Goal: Complete application form: Complete application form

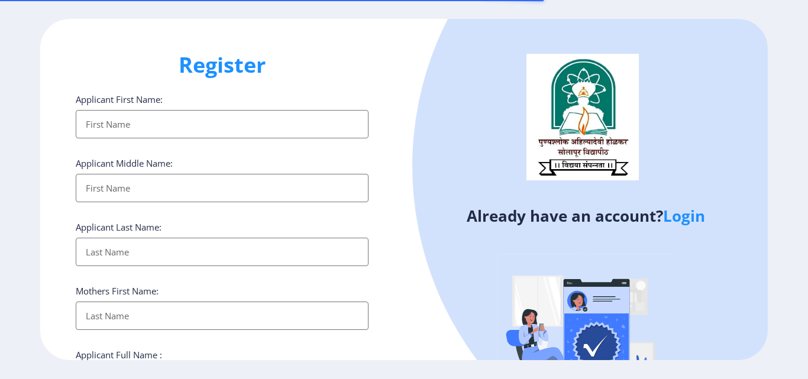
select select
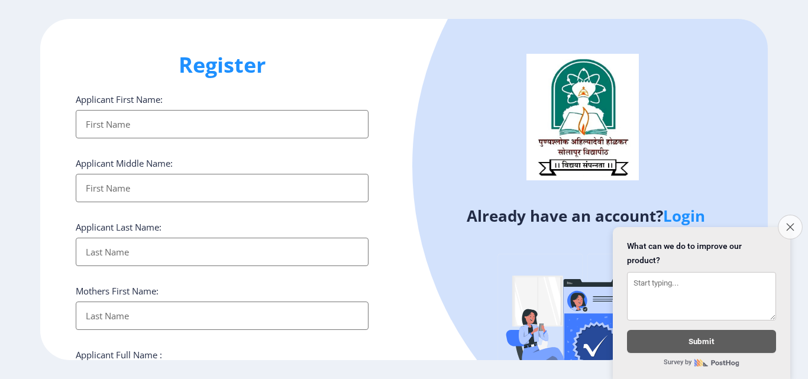
click at [786, 223] on icon "Close survey" at bounding box center [790, 227] width 8 height 8
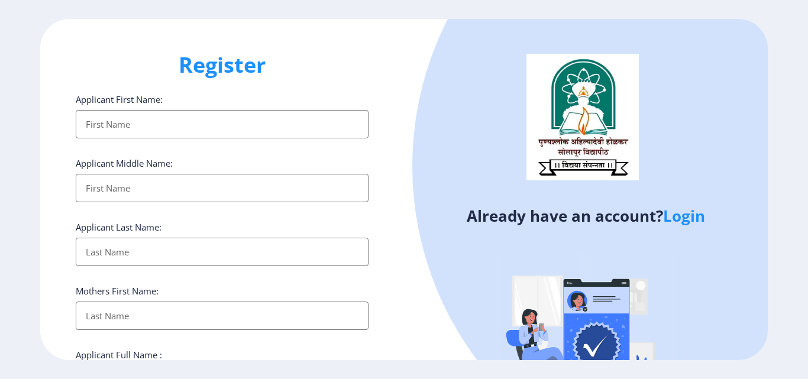
click at [207, 125] on input "Applicant First Name:" at bounding box center [222, 124] width 293 height 28
click at [403, 46] on div "Register Applicant First Name: Applicant Middle Name: Applicant Last Name: Moth…" at bounding box center [222, 189] width 364 height 341
click at [334, 124] on input "Applicant First Name:" at bounding box center [222, 124] width 293 height 28
type input "MAHASIDH"
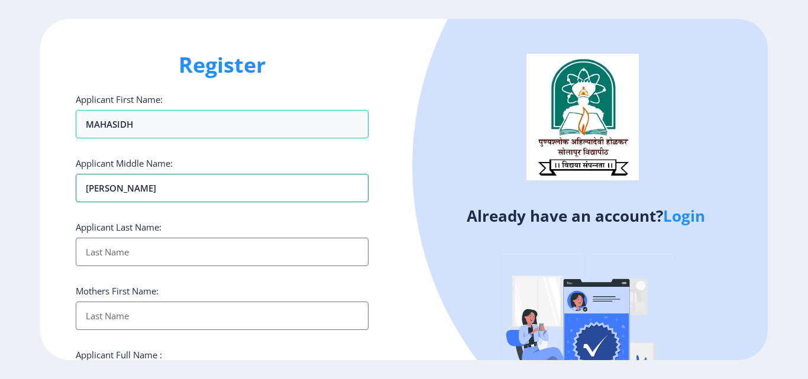
type input "[PERSON_NAME]"
type input "BYALE"
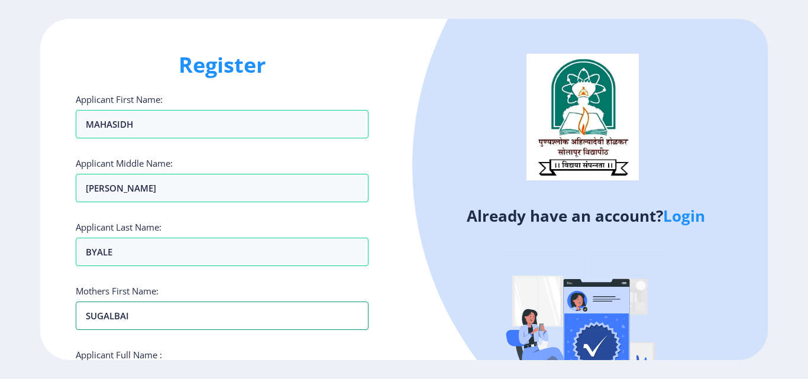
type input "SUGALBAI"
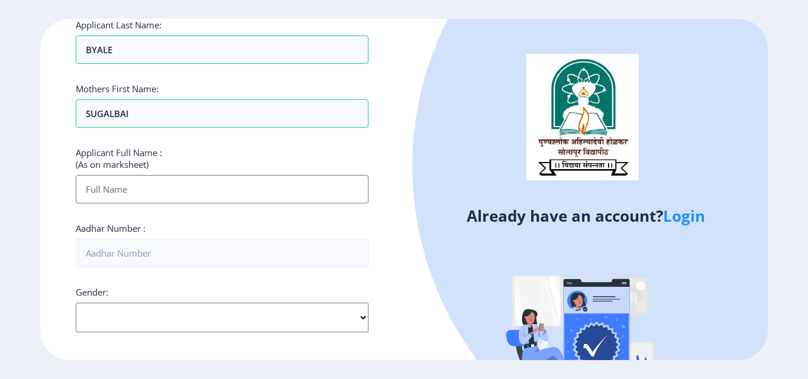
click at [251, 319] on select "Select Gender [DEMOGRAPHIC_DATA] [DEMOGRAPHIC_DATA] Other" at bounding box center [222, 318] width 293 height 30
select select "[DEMOGRAPHIC_DATA]"
click at [76, 303] on select "Select Gender [DEMOGRAPHIC_DATA] [DEMOGRAPHIC_DATA] Other" at bounding box center [222, 318] width 293 height 30
click at [231, 191] on input "Applicant First Name:" at bounding box center [222, 189] width 293 height 28
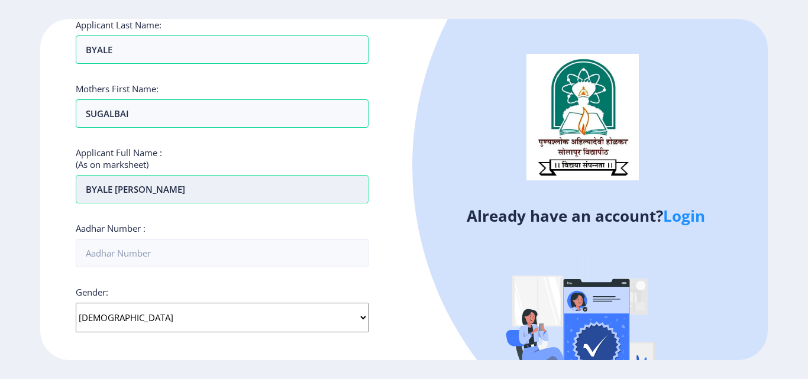
type input "BYALE [PERSON_NAME]"
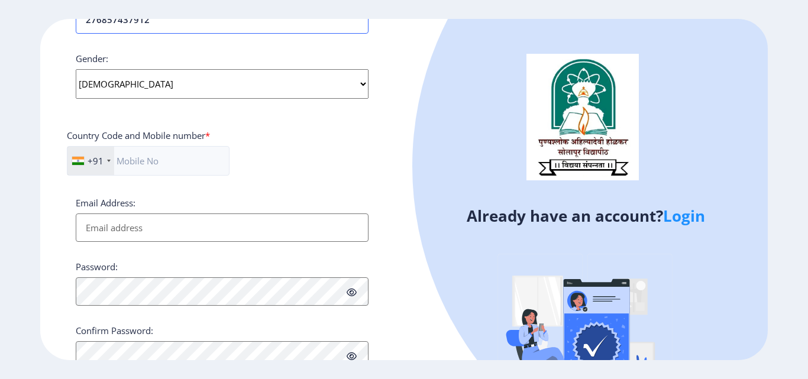
scroll to position [439, 0]
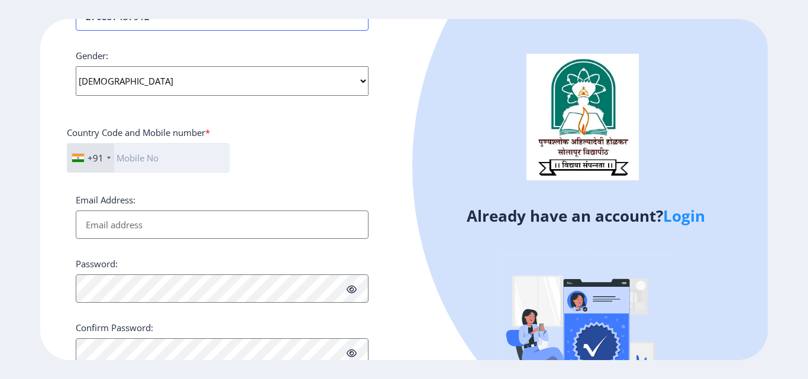
type input "276857437912"
click at [159, 161] on input "text" at bounding box center [148, 158] width 163 height 30
type input "9552627045"
drag, startPoint x: 293, startPoint y: 233, endPoint x: 299, endPoint y: 222, distance: 12.5
click at [293, 233] on input "Email Address:" at bounding box center [222, 225] width 293 height 28
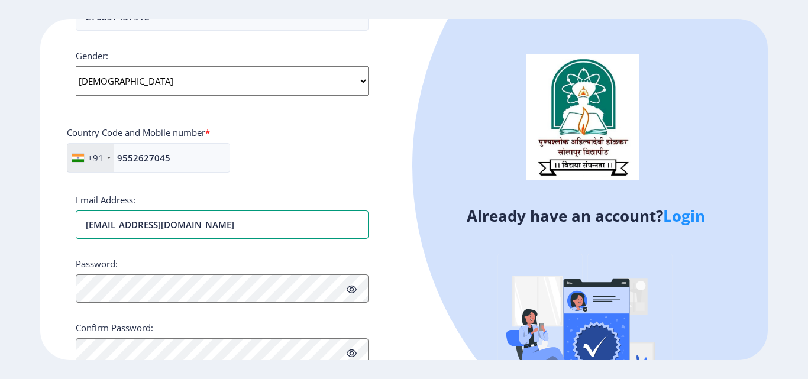
type input "[EMAIL_ADDRESS][DOMAIN_NAME]"
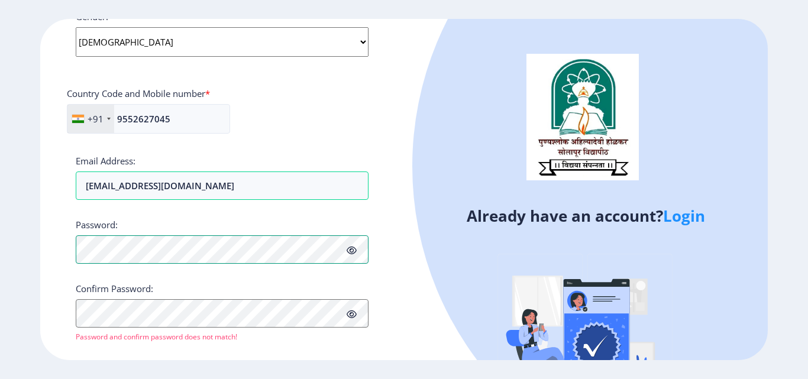
scroll to position [496, 0]
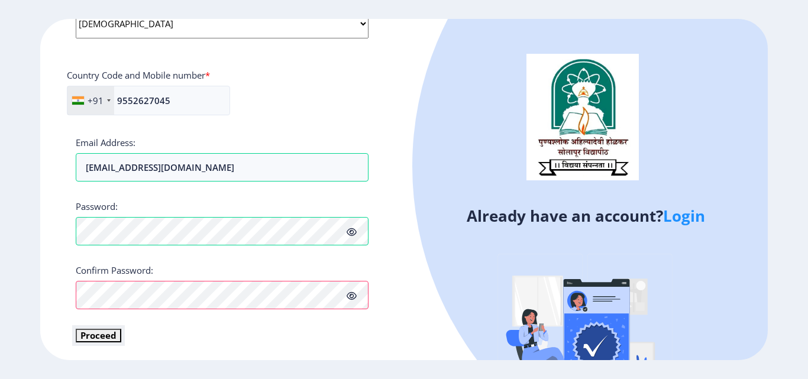
click at [102, 336] on button "Proceed" at bounding box center [99, 336] width 46 height 14
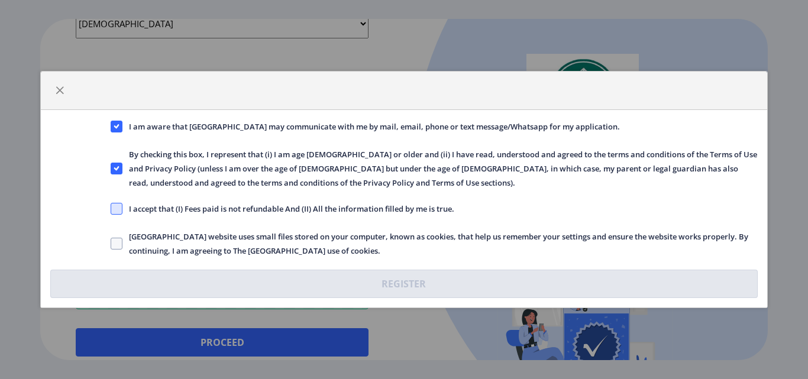
click at [116, 211] on span at bounding box center [117, 209] width 12 height 12
click at [111, 209] on input "I accept that (I) Fees paid is not refundable And (II) All the information fill…" at bounding box center [111, 209] width 1 height 1
checkbox input "true"
click at [114, 243] on span at bounding box center [117, 244] width 12 height 12
click at [111, 244] on input "[GEOGRAPHIC_DATA] website uses small files stored on your computer, known as co…" at bounding box center [111, 244] width 1 height 1
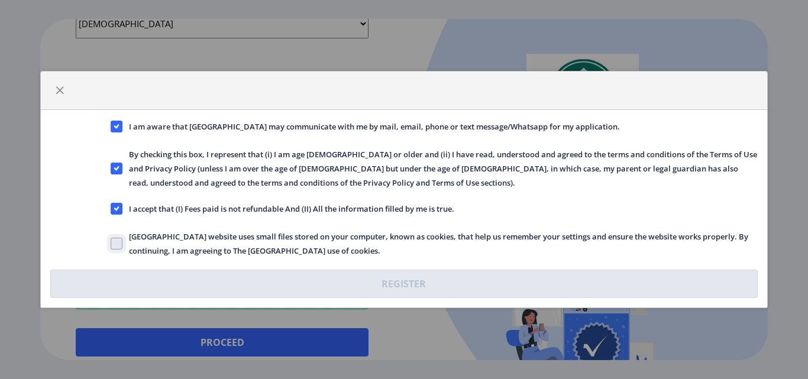
checkbox input "true"
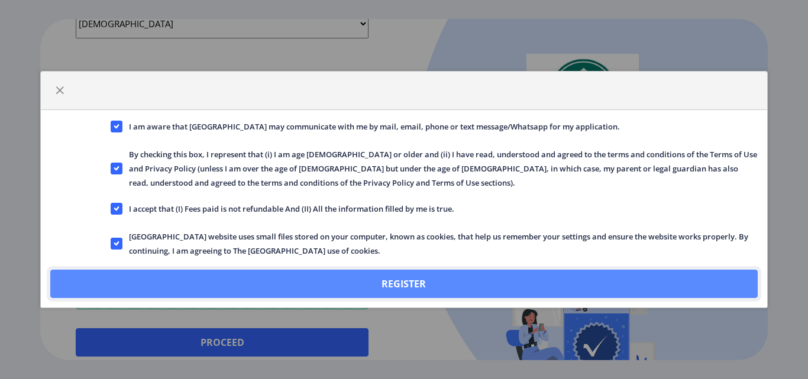
click at [390, 280] on button "Register" at bounding box center [403, 284] width 707 height 28
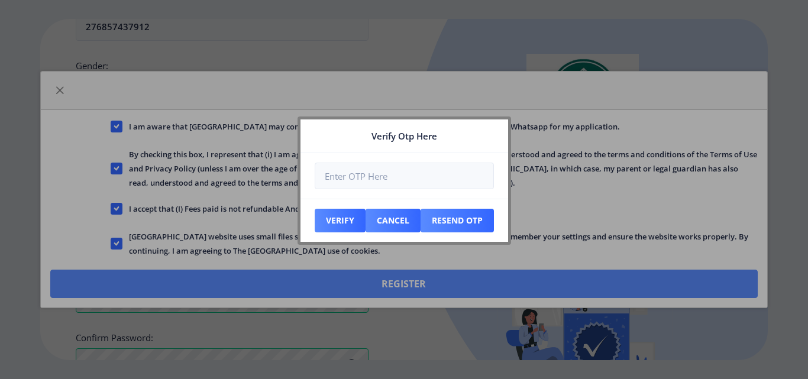
scroll to position [564, 0]
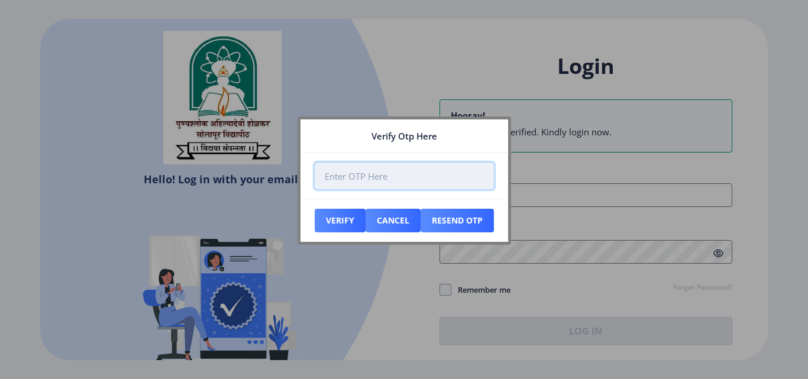
click at [351, 177] on input "number" at bounding box center [404, 176] width 179 height 27
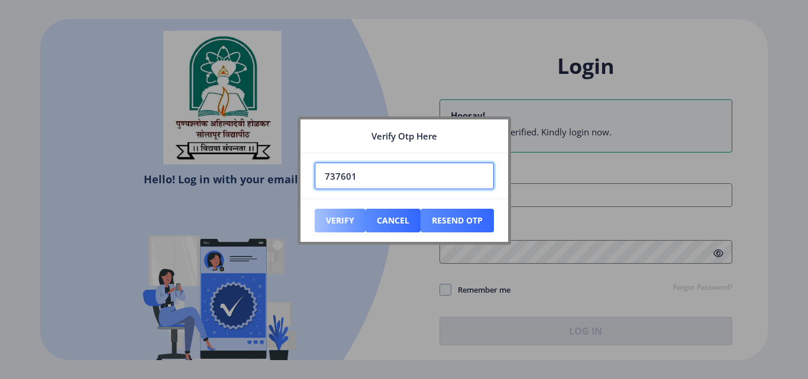
type input "737601"
click at [328, 216] on button "Verify" at bounding box center [340, 221] width 51 height 24
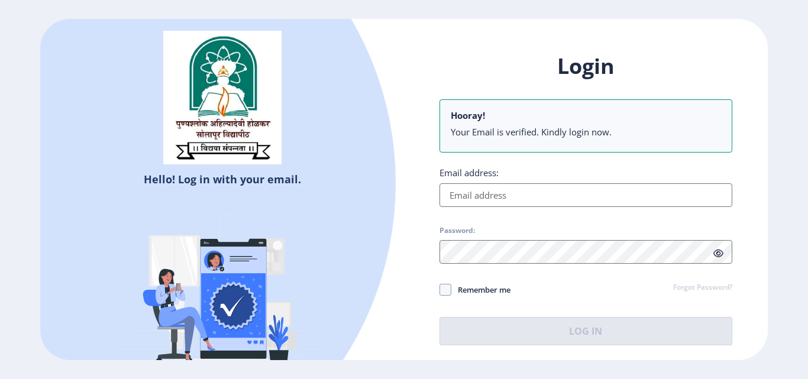
click at [529, 192] on input "Email address:" at bounding box center [585, 195] width 293 height 24
type input "[EMAIL_ADDRESS][DOMAIN_NAME]"
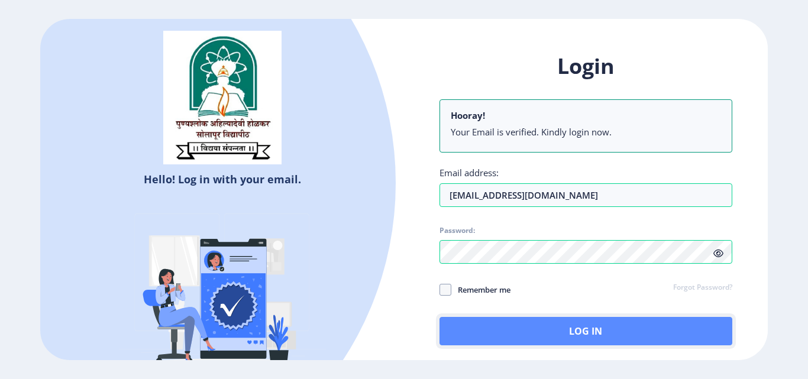
click at [481, 322] on button "Log In" at bounding box center [585, 331] width 293 height 28
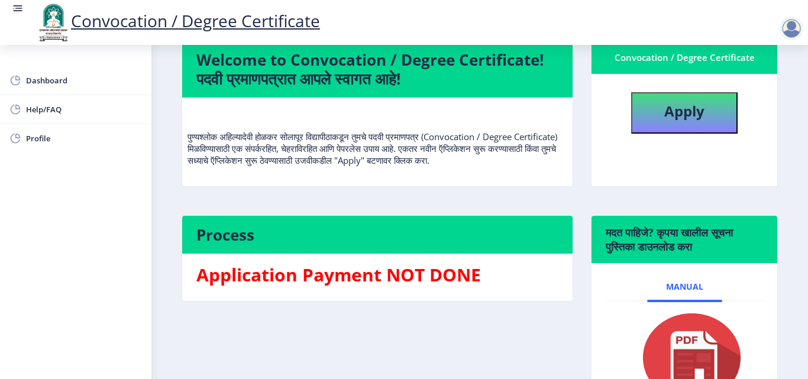
scroll to position [59, 0]
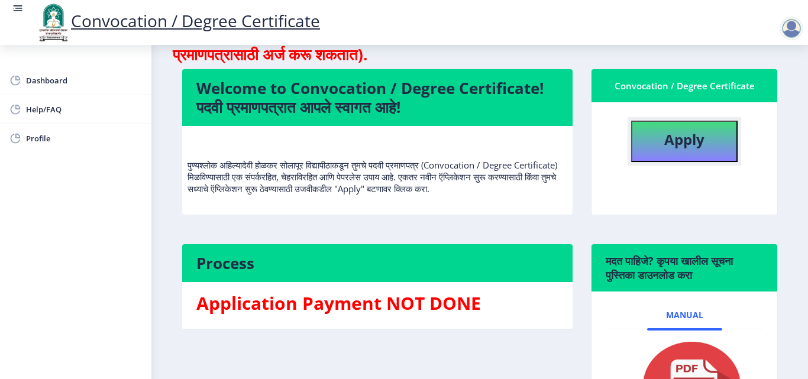
click at [702, 138] on button "Apply" at bounding box center [684, 141] width 106 height 41
select select
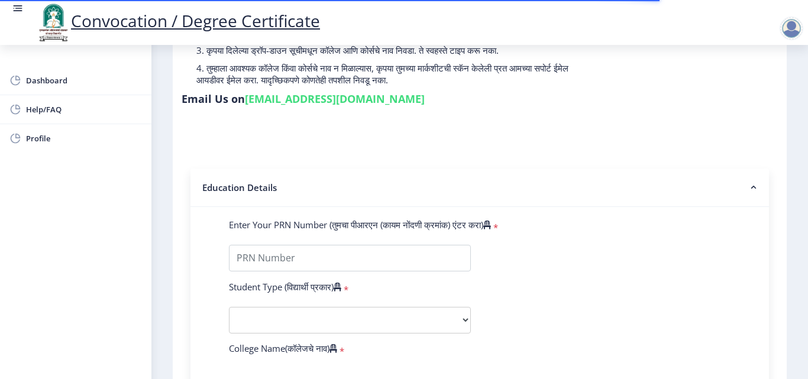
scroll to position [177, 0]
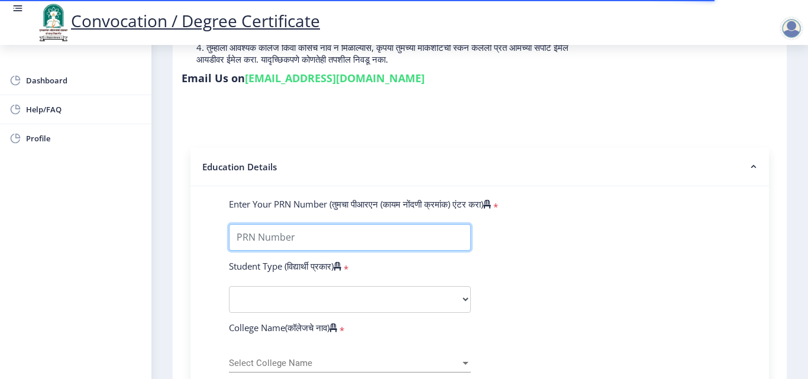
click at [326, 237] on input "Enter Your PRN Number (तुमचा पीआरएन (कायम नोंदणी क्रमांक) एंटर करा)" at bounding box center [350, 237] width 242 height 27
type input "2012032500227991"
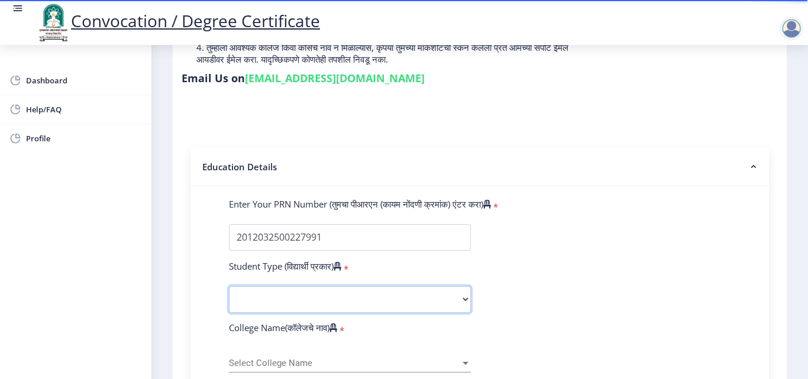
click at [292, 303] on select "Select Student Type Regular External" at bounding box center [350, 299] width 242 height 27
select select "External"
click at [229, 286] on select "Select Student Type Regular External" at bounding box center [350, 299] width 242 height 27
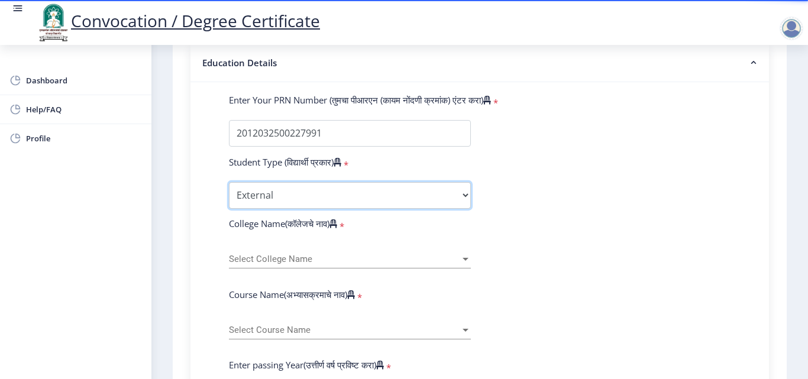
scroll to position [296, 0]
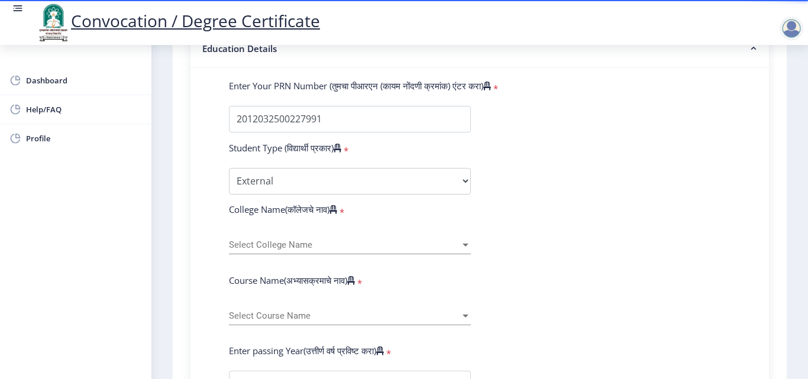
click at [312, 244] on span "Select College Name" at bounding box center [344, 245] width 231 height 10
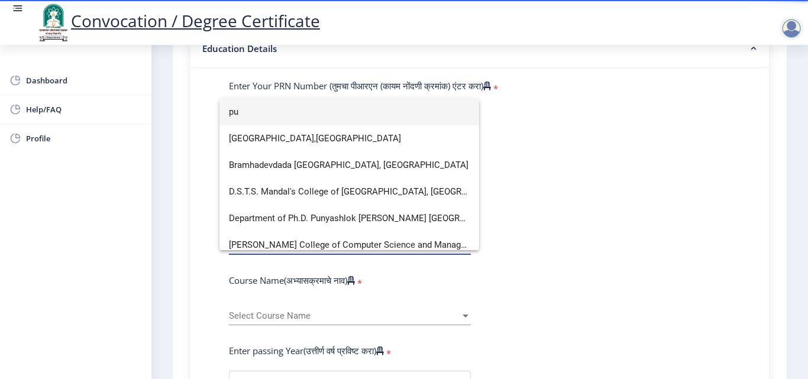
type input "p"
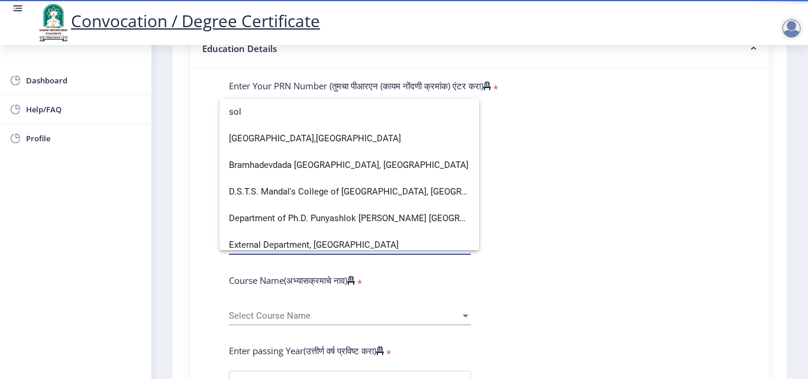
scroll to position [7, 0]
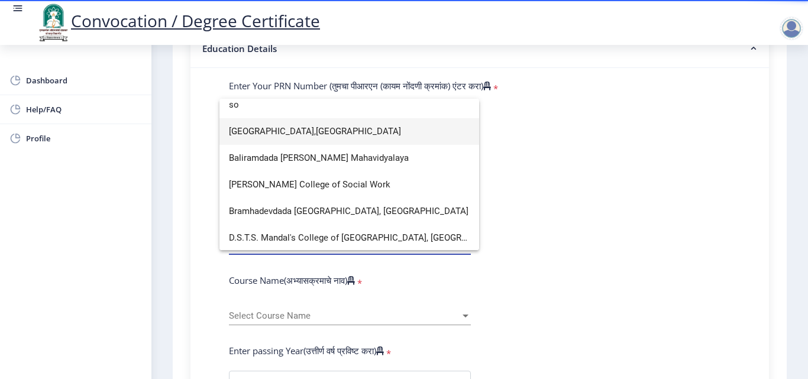
type input "s"
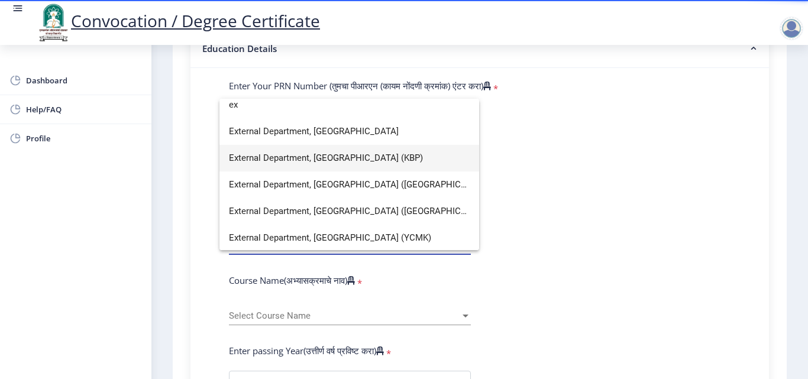
scroll to position [8, 0]
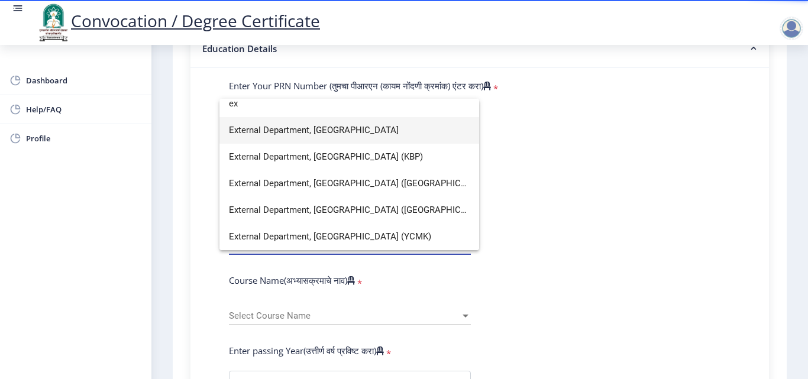
type input "ex"
click at [394, 125] on span "External Department, [GEOGRAPHIC_DATA]" at bounding box center [349, 130] width 241 height 27
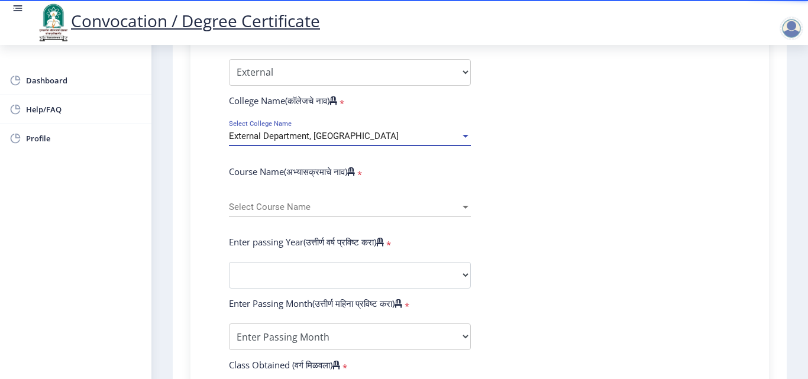
scroll to position [414, 0]
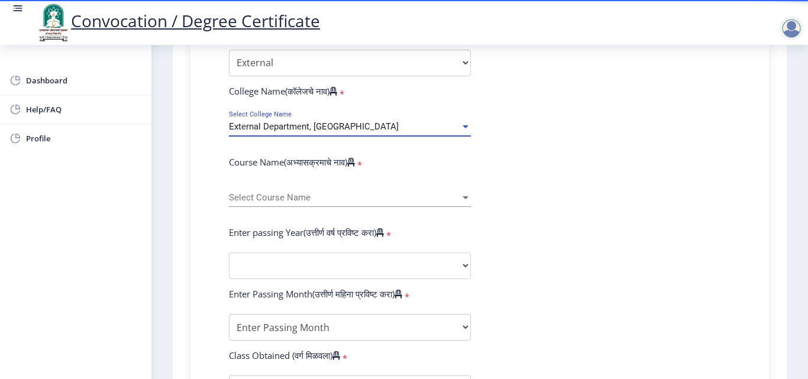
click at [293, 191] on div "Select Course Name Select Course Name" at bounding box center [350, 194] width 242 height 25
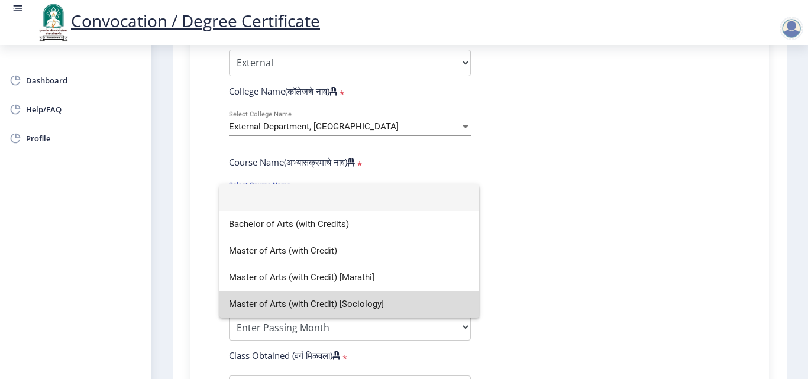
click at [408, 299] on span "Master of Arts (with Credit) [Sociology]" at bounding box center [349, 304] width 241 height 27
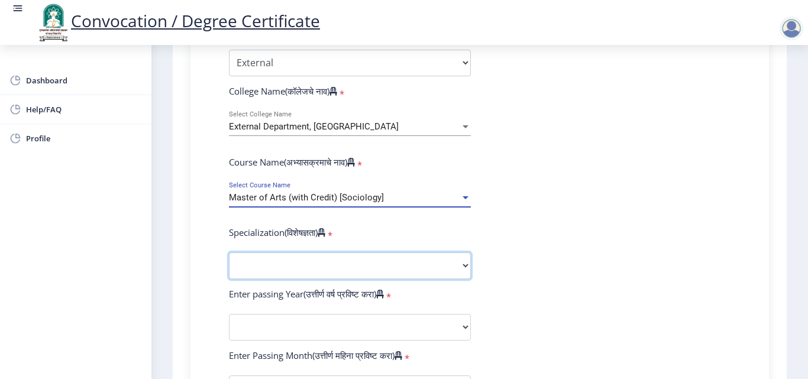
click at [309, 265] on select "Specialization English Hindi Marathi Urdu Ancient Indian History Culture & Arch…" at bounding box center [350, 265] width 242 height 27
select select "Sociology"
click at [229, 252] on select "Specialization English Hindi Marathi Urdu Ancient Indian History Culture & Arch…" at bounding box center [350, 265] width 242 height 27
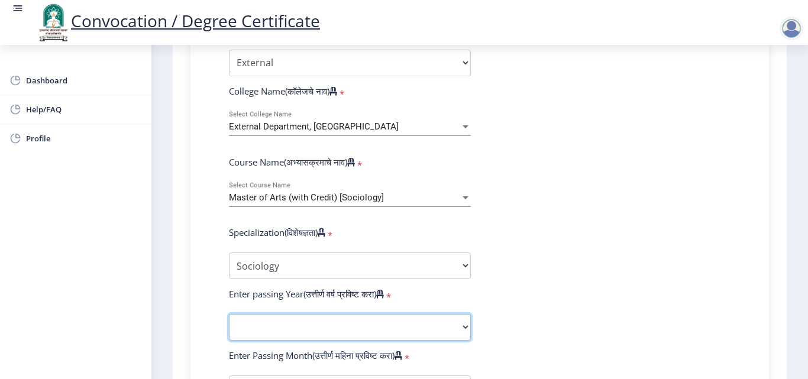
click at [315, 323] on select "2025 2024 2023 2022 2021 2020 2019 2018 2017 2016 2015 2014 2013 2012 2011 2010…" at bounding box center [350, 327] width 242 height 27
select select "2014"
click at [229, 314] on select "2025 2024 2023 2022 2021 2020 2019 2018 2017 2016 2015 2014 2013 2012 2011 2010…" at bounding box center [350, 327] width 242 height 27
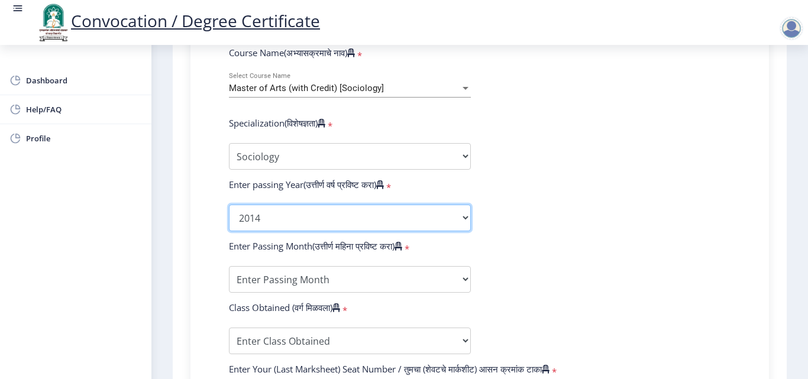
scroll to position [532, 0]
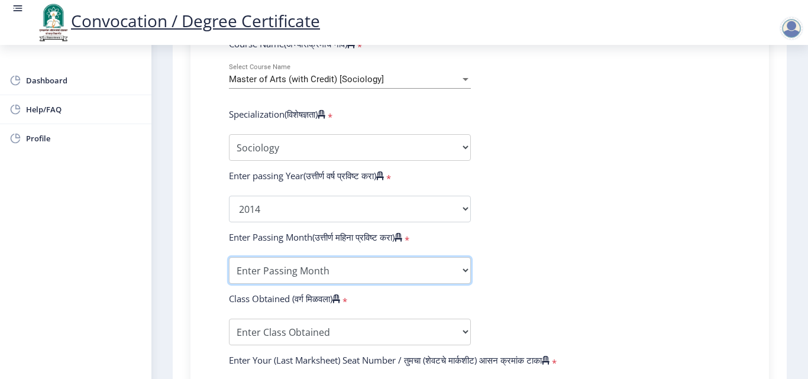
click at [306, 267] on select "Enter Passing Month March April May October November December" at bounding box center [350, 270] width 242 height 27
select select "March"
click at [229, 257] on select "Enter Passing Month March April May October November December" at bounding box center [350, 270] width 242 height 27
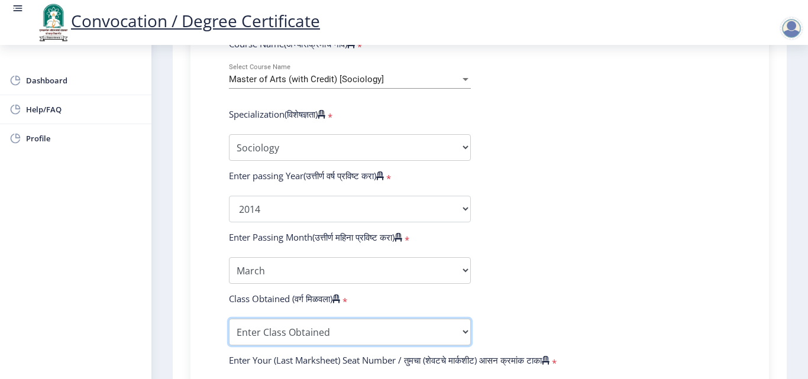
click at [325, 329] on select "Enter Class Obtained FIRST CLASS WITH DISTINCTION FIRST CLASS HIGHER SECOND CLA…" at bounding box center [350, 332] width 242 height 27
select select "SECOND CLASS"
click at [229, 319] on select "Enter Class Obtained FIRST CLASS WITH DISTINCTION FIRST CLASS HIGHER SECOND CLA…" at bounding box center [350, 332] width 242 height 27
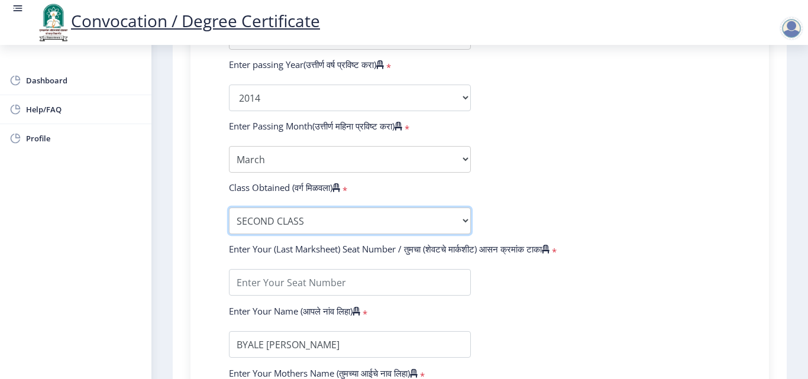
scroll to position [650, 0]
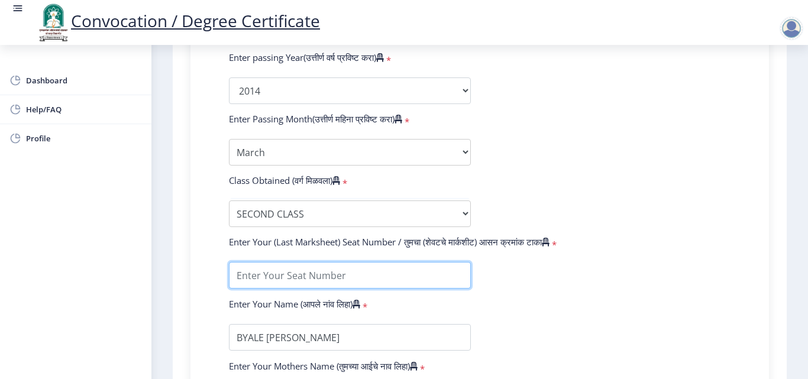
click at [316, 273] on input "textarea" at bounding box center [350, 275] width 242 height 27
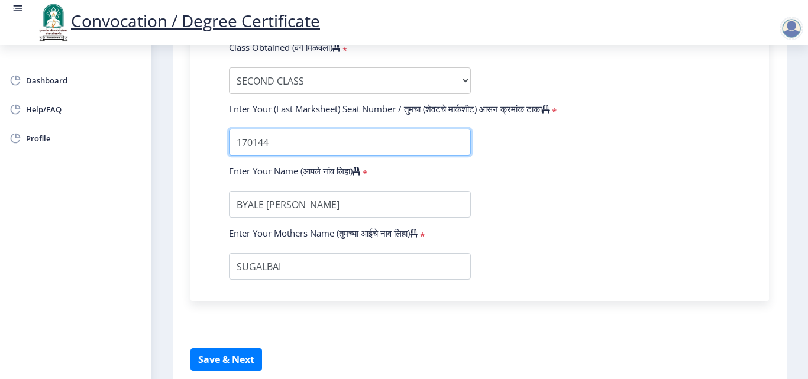
scroll to position [828, 0]
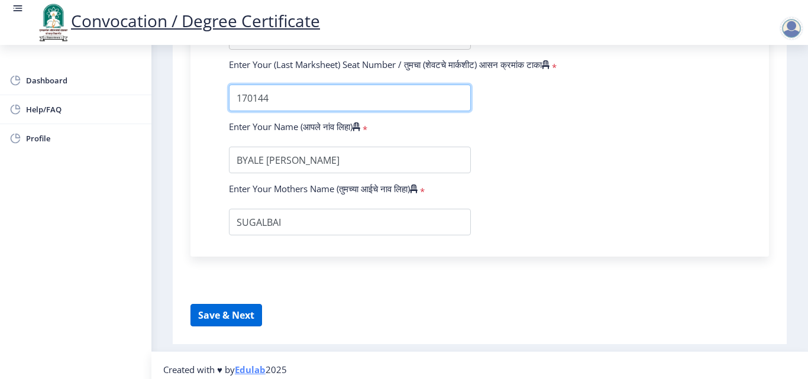
type input "170144"
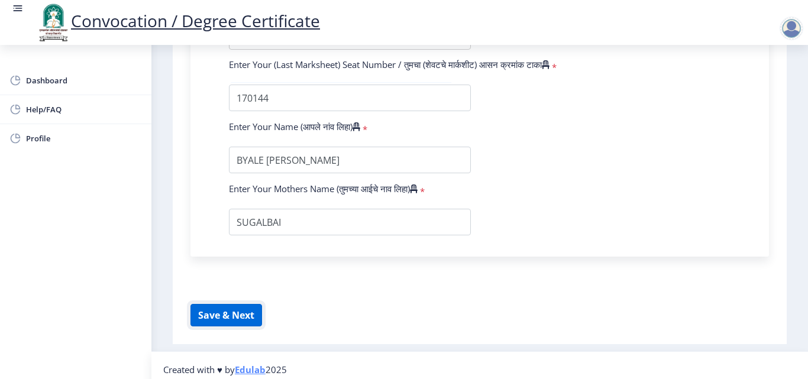
click at [208, 309] on button "Save & Next" at bounding box center [226, 315] width 72 height 22
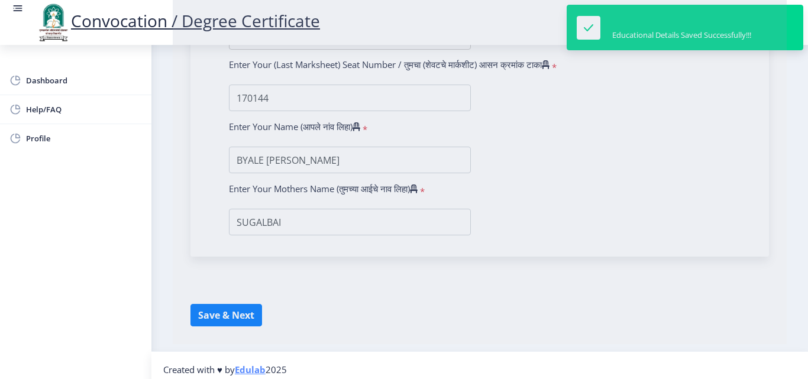
select select
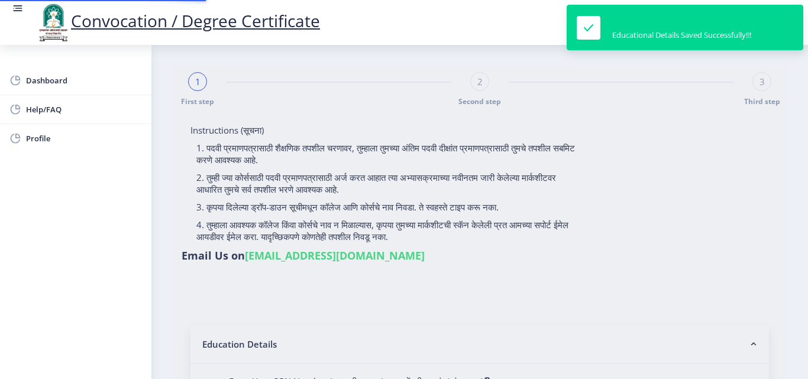
type input "2012032500227991"
select select "External"
select select "2014"
select select "March"
select select "SECOND CLASS"
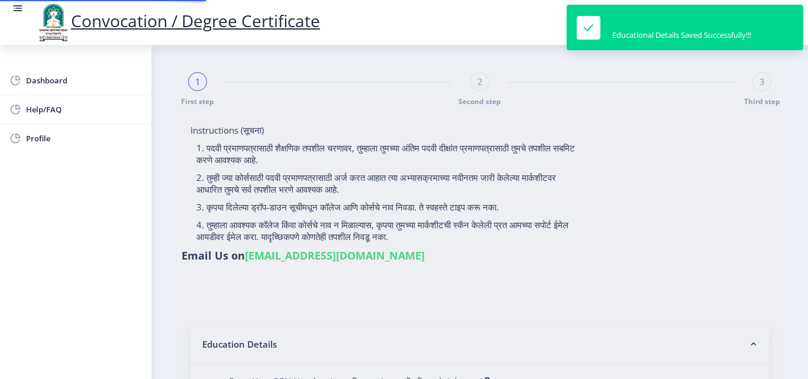
type input "170144"
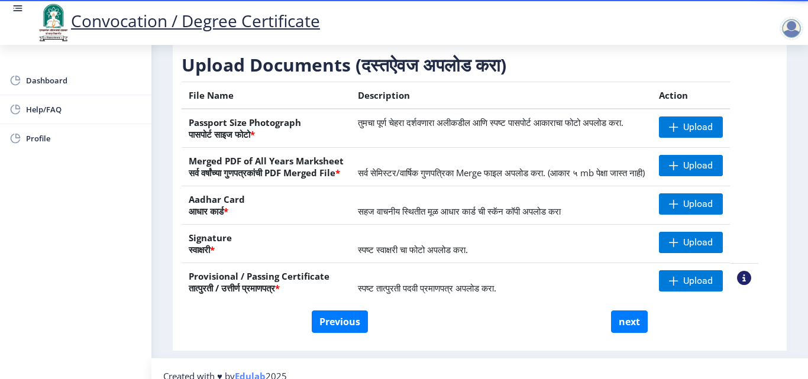
scroll to position [159, 0]
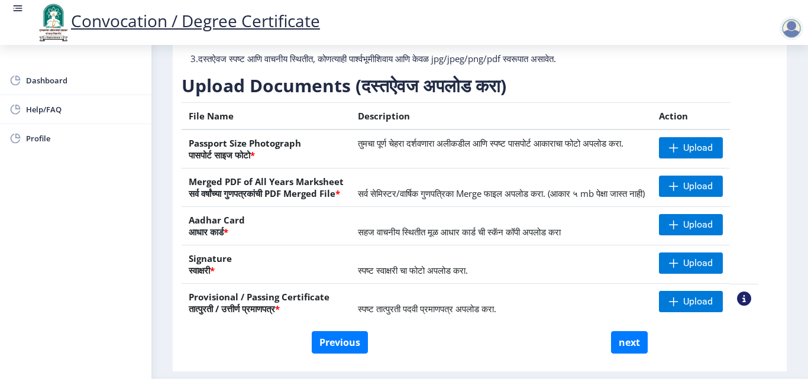
click at [789, 27] on div at bounding box center [791, 29] width 24 height 24
click at [772, 89] on span "Log out" at bounding box center [761, 92] width 76 height 14
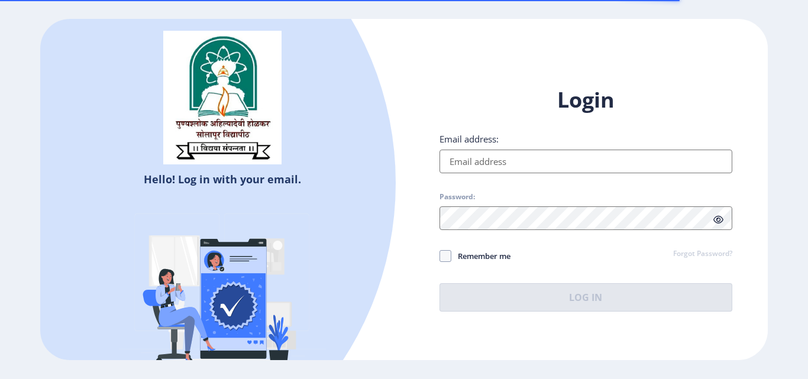
click at [481, 95] on h1 "Login" at bounding box center [585, 100] width 293 height 28
